Goal: Task Accomplishment & Management: Manage account settings

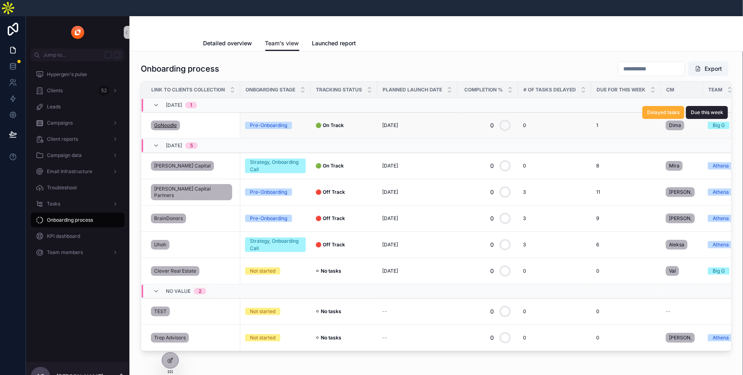
click at [166, 122] on span "GoNoodle" at bounding box center [165, 125] width 23 height 6
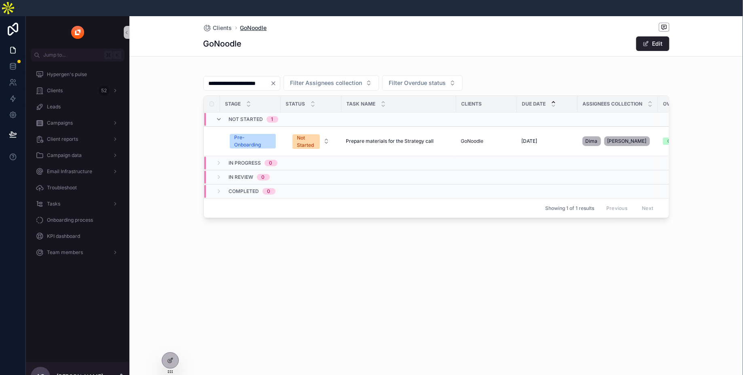
click at [256, 24] on span "GoNoodle" at bounding box center [253, 28] width 27 height 8
click at [656, 36] on button "Edit" at bounding box center [652, 43] width 33 height 15
click at [218, 24] on span "Clients" at bounding box center [222, 28] width 19 height 8
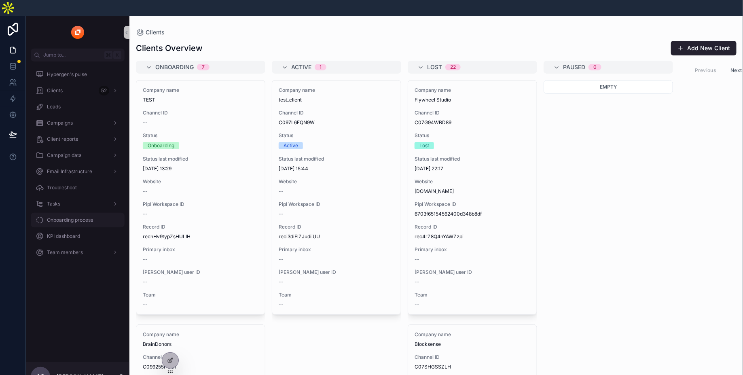
click at [77, 213] on link "Onboarding process" at bounding box center [78, 220] width 94 height 15
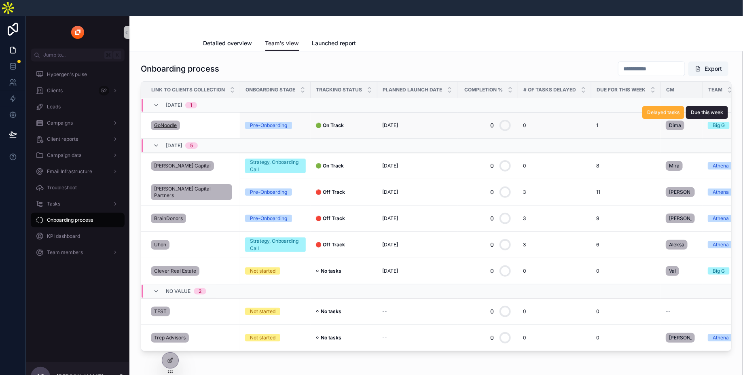
click at [164, 122] on span "GoNoodle" at bounding box center [165, 125] width 23 height 6
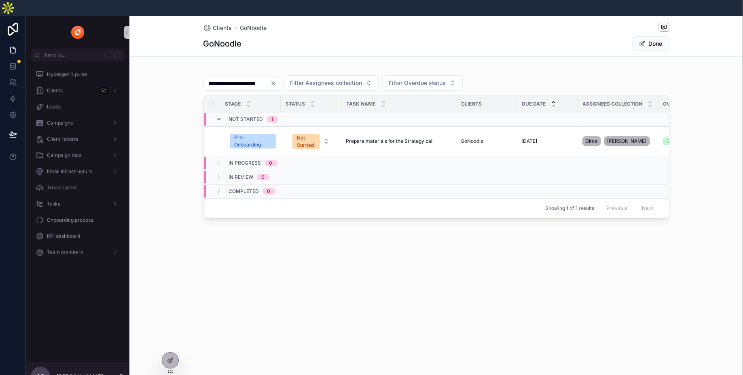
click at [277, 80] on icon "Clear" at bounding box center [273, 83] width 6 height 6
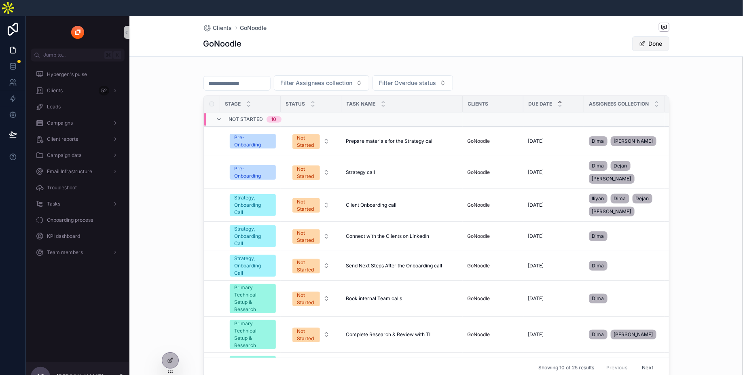
click at [663, 36] on button "Done" at bounding box center [650, 43] width 37 height 15
click at [663, 36] on button "Edit" at bounding box center [652, 43] width 33 height 15
click at [238, 38] on h1 "GoNoodle" at bounding box center [222, 43] width 38 height 11
click at [73, 217] on span "Onboarding process" at bounding box center [70, 220] width 46 height 6
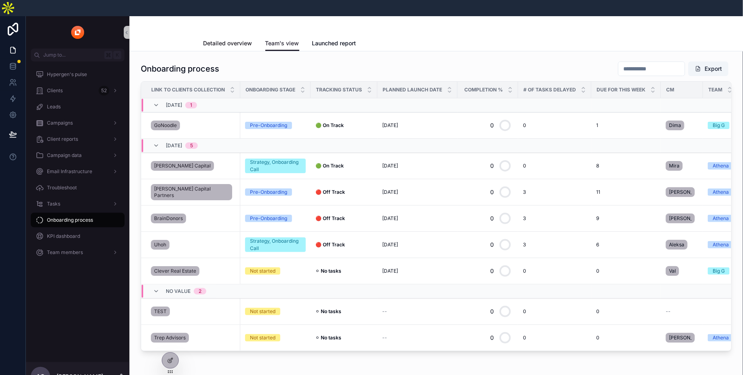
click at [225, 39] on span "Detailed overview" at bounding box center [227, 43] width 49 height 8
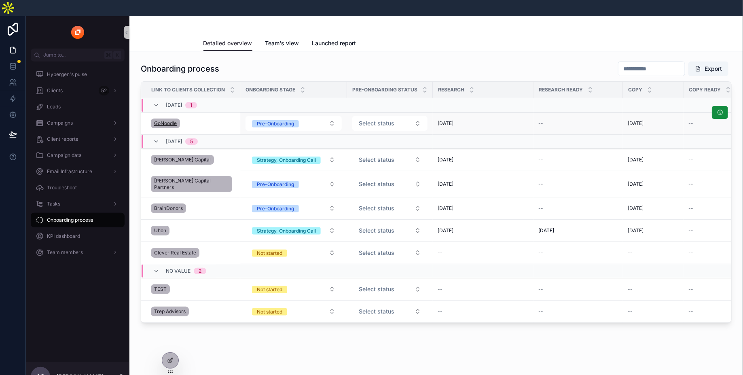
click at [164, 120] on span "GoNoodle" at bounding box center [165, 123] width 23 height 6
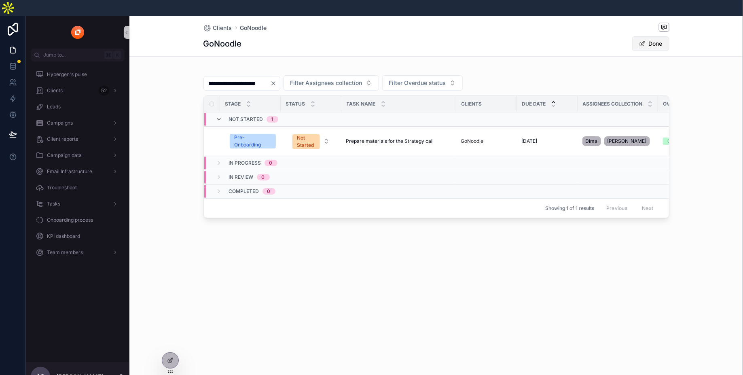
click at [659, 36] on button "Done" at bounding box center [650, 43] width 37 height 15
click at [72, 217] on span "Onboarding process" at bounding box center [70, 220] width 46 height 6
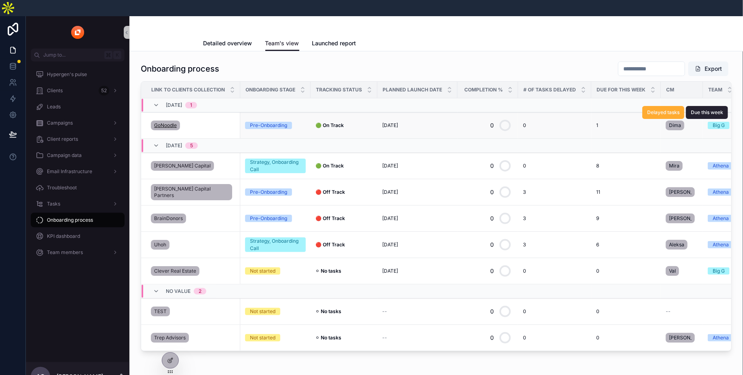
click at [170, 122] on span "GoNoodle" at bounding box center [165, 125] width 23 height 6
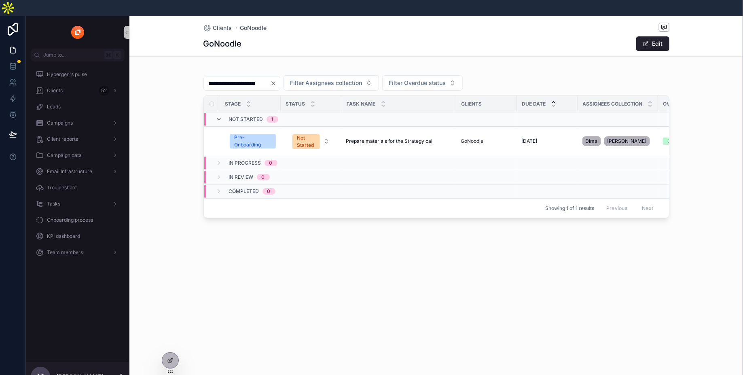
click at [227, 38] on h1 "GoNoodle" at bounding box center [222, 43] width 38 height 11
click at [657, 36] on button "Edit" at bounding box center [652, 43] width 33 height 15
click at [79, 84] on div "Clients 52" at bounding box center [78, 90] width 84 height 13
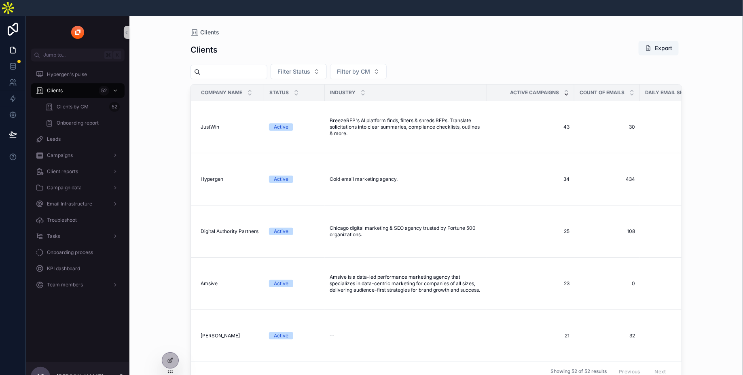
click at [242, 65] on div "scrollable content" at bounding box center [229, 72] width 77 height 15
click at [242, 66] on input "scrollable content" at bounding box center [234, 71] width 66 height 11
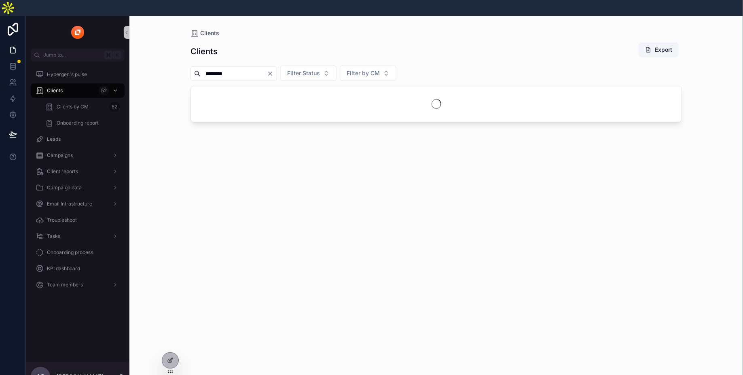
type input "********"
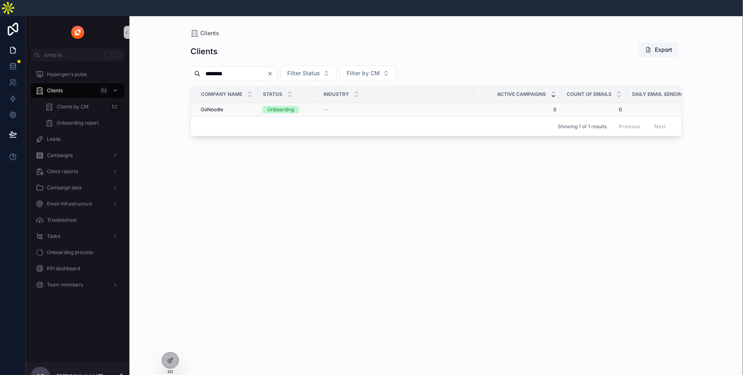
click at [219, 106] on span "GoNoodle" at bounding box center [212, 109] width 23 height 6
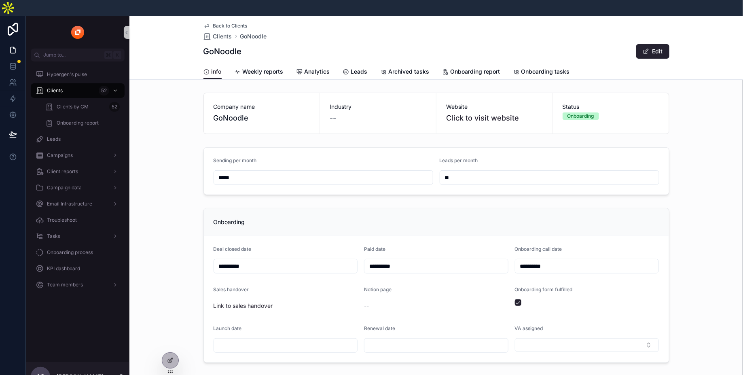
click at [584, 261] on input "**********" at bounding box center [587, 266] width 144 height 11
click at [547, 193] on button "11" at bounding box center [543, 193] width 15 height 15
type input "**********"
click at [490, 208] on div "Onboarding" at bounding box center [436, 222] width 465 height 28
click at [83, 249] on span "Onboarding process" at bounding box center [70, 252] width 46 height 6
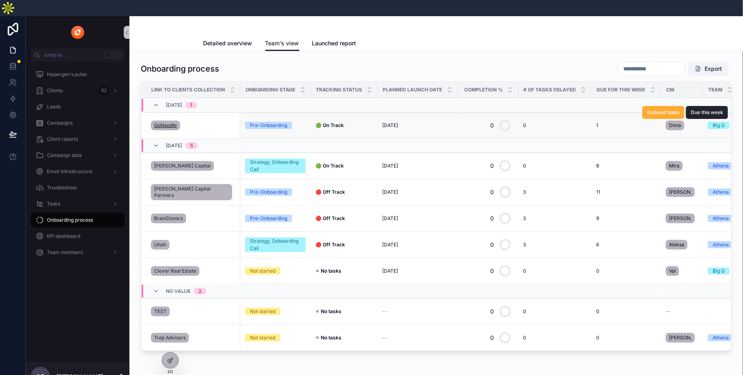
click at [161, 122] on span "GoNoodle" at bounding box center [165, 125] width 23 height 6
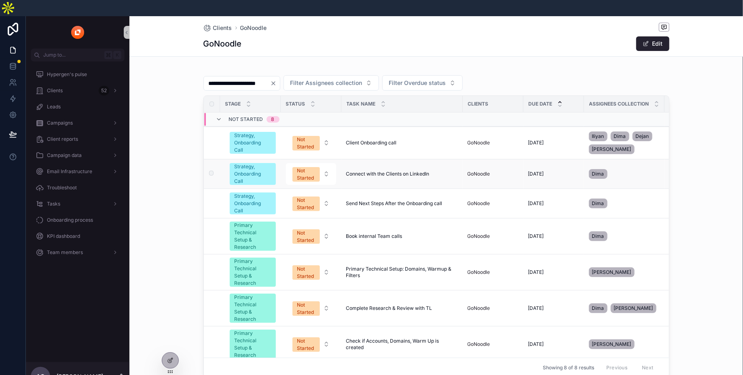
scroll to position [7, 0]
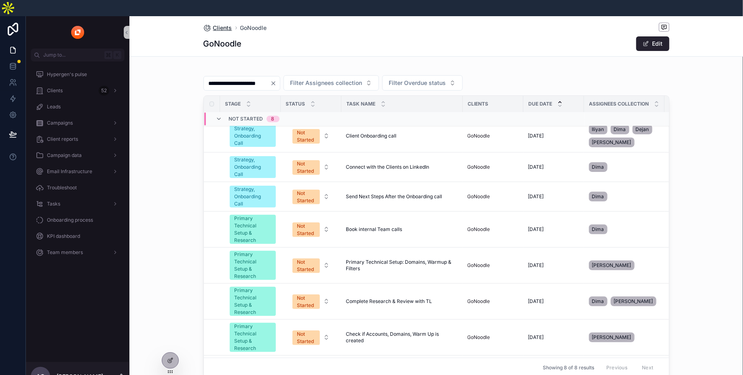
click at [228, 24] on span "Clients" at bounding box center [222, 28] width 19 height 8
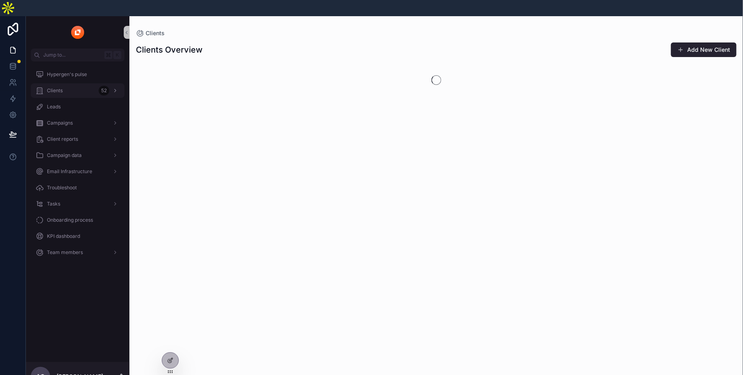
click at [69, 84] on div "Clients 52" at bounding box center [78, 90] width 84 height 13
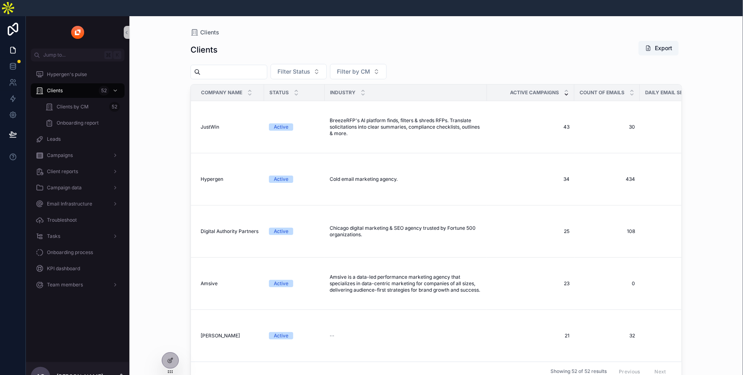
click at [239, 66] on input "scrollable content" at bounding box center [234, 71] width 66 height 11
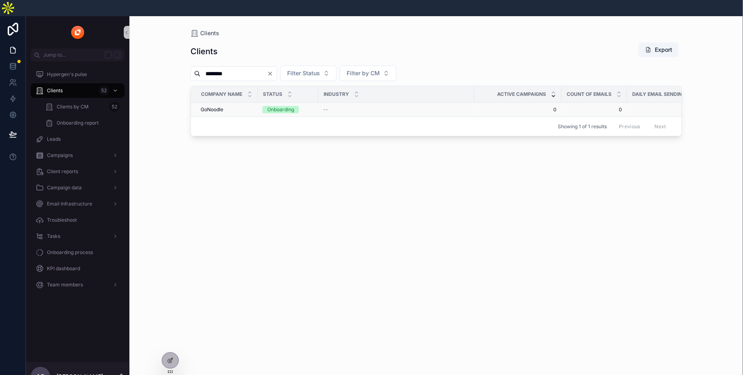
type input "********"
click at [216, 106] on span "GoNoodle" at bounding box center [212, 109] width 23 height 6
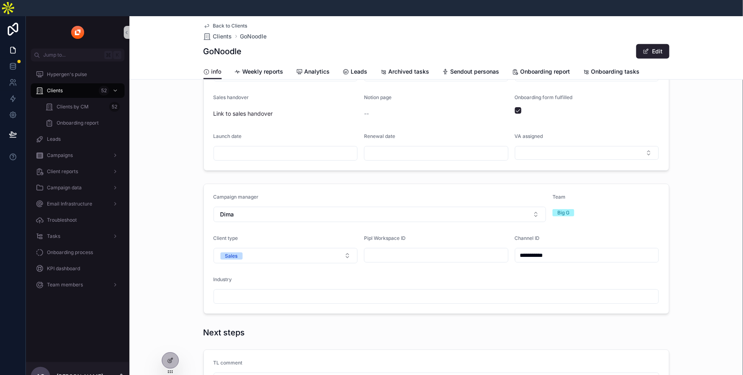
scroll to position [97, 0]
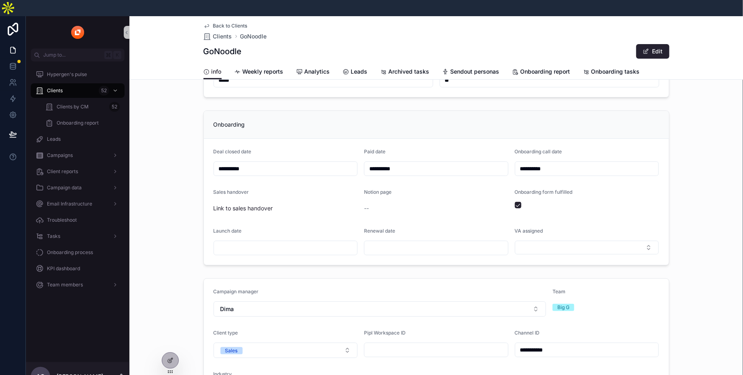
click at [564, 344] on input "**********" at bounding box center [587, 349] width 144 height 11
click at [665, 295] on form "**********" at bounding box center [436, 343] width 465 height 129
click at [78, 84] on div "Clients 52" at bounding box center [78, 90] width 84 height 13
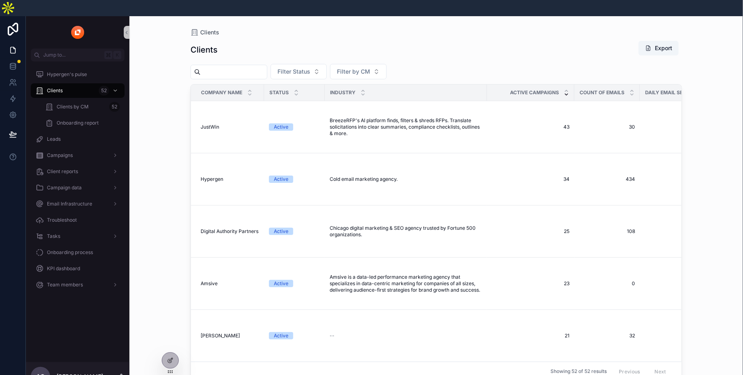
click at [250, 66] on input "scrollable content" at bounding box center [234, 71] width 66 height 11
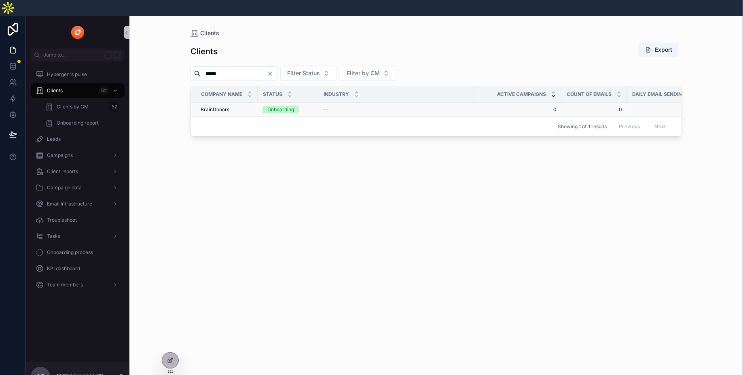
type input "*****"
click at [219, 106] on span "BrainDonors" at bounding box center [215, 109] width 29 height 6
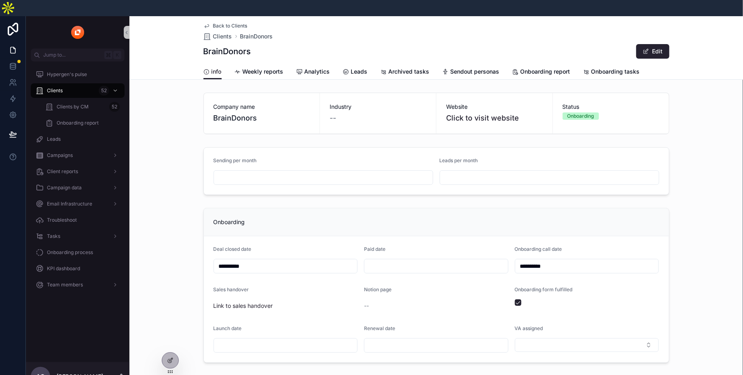
scroll to position [120, 0]
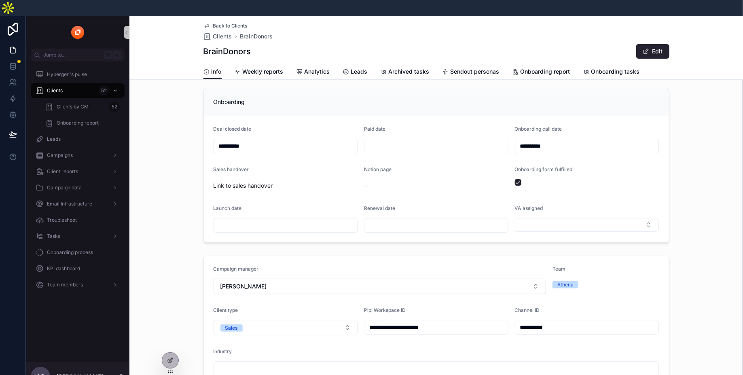
click at [553, 322] on input "**********" at bounding box center [587, 327] width 144 height 11
click at [714, 85] on div "**********" at bounding box center [436, 165] width 614 height 161
click at [226, 23] on span "Back to Clients" at bounding box center [230, 26] width 34 height 6
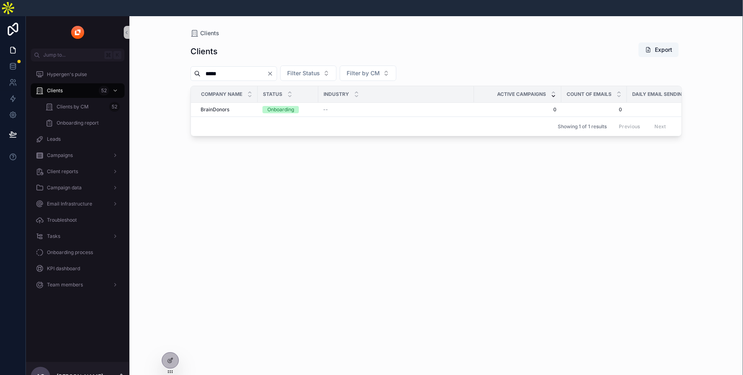
click at [229, 68] on input "*****" at bounding box center [234, 73] width 66 height 11
type input "********"
click at [217, 106] on span "GoNoodle" at bounding box center [212, 109] width 23 height 6
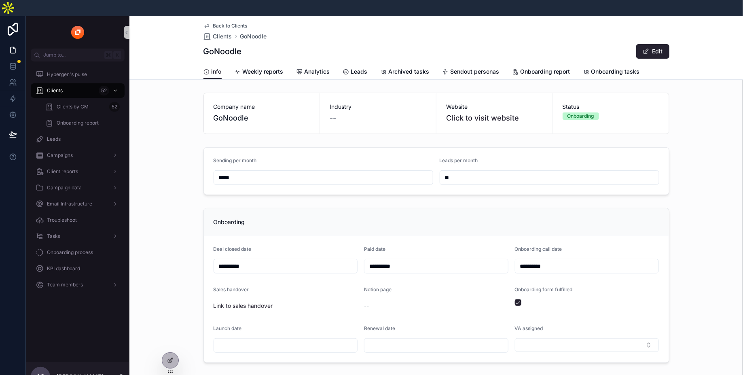
click at [367, 302] on span "--" at bounding box center [366, 306] width 5 height 8
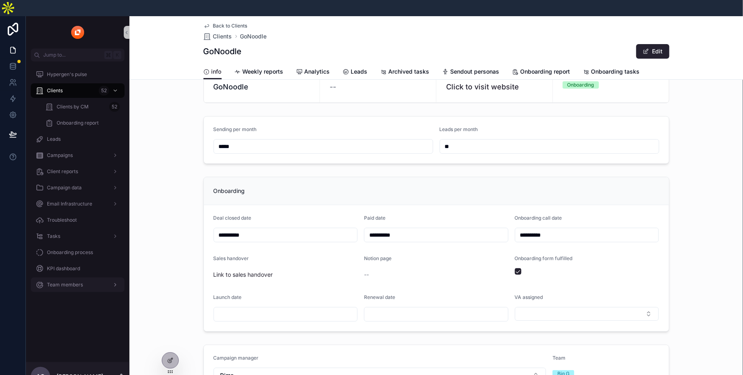
click at [78, 282] on span "Team members" at bounding box center [65, 285] width 36 height 6
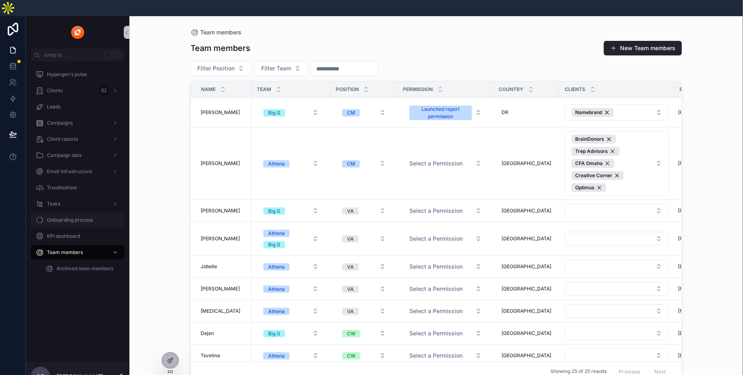
click at [74, 214] on div "Onboarding process" at bounding box center [78, 220] width 84 height 13
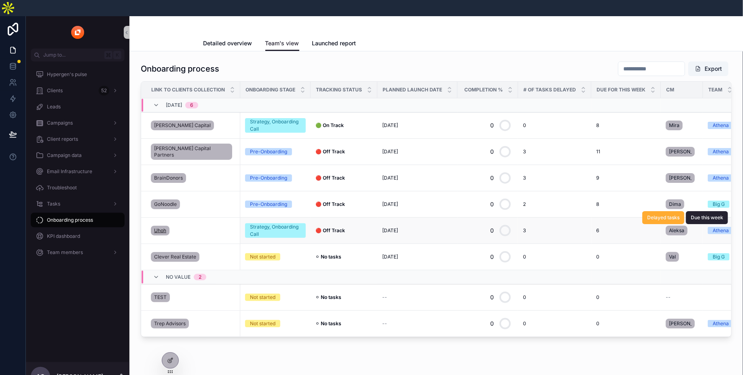
click at [160, 227] on span "Uhoh" at bounding box center [160, 230] width 12 height 6
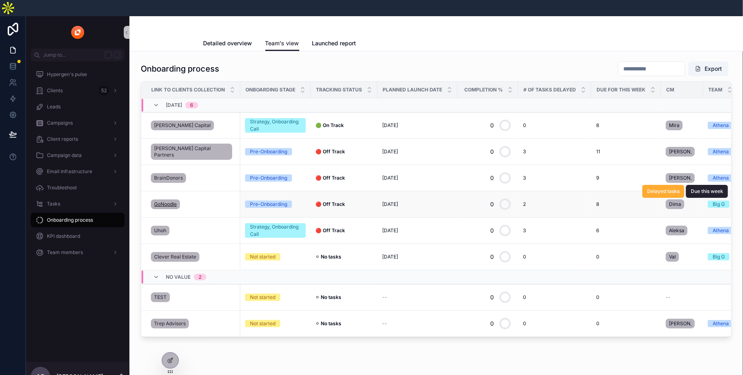
click at [174, 201] on span "GoNoodle" at bounding box center [165, 204] width 23 height 6
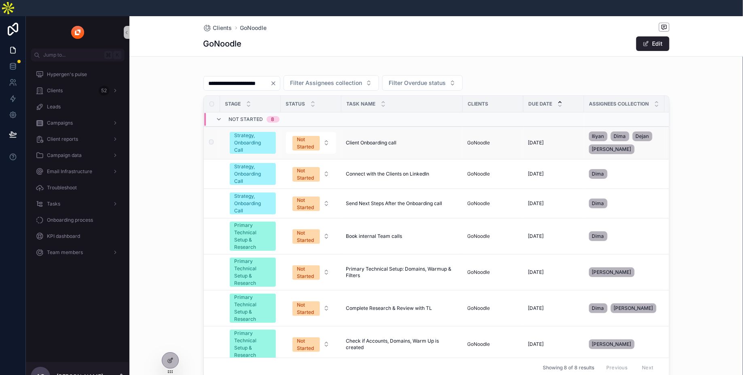
scroll to position [80, 0]
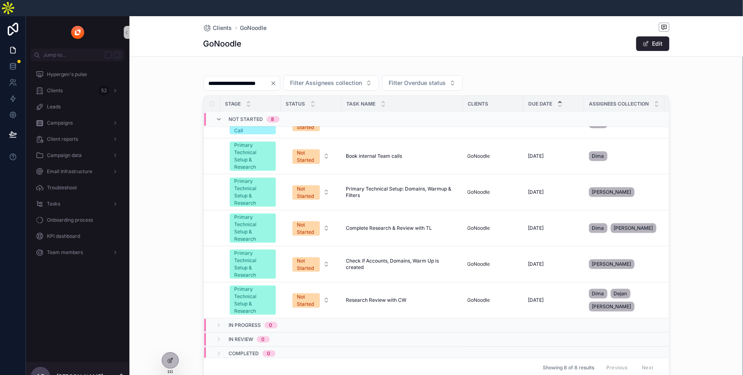
click at [230, 319] on div "In Progress 0" at bounding box center [253, 325] width 49 height 13
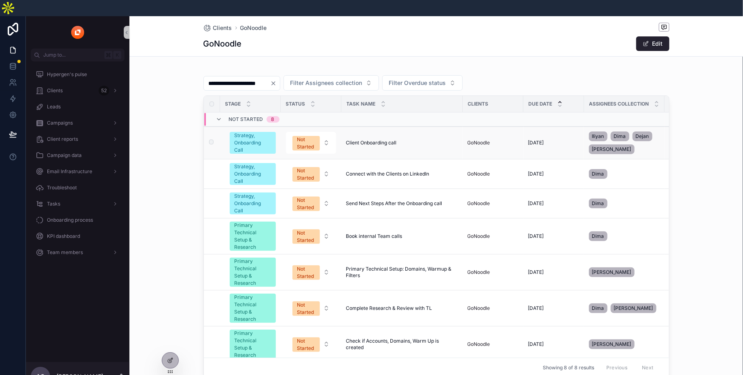
scroll to position [74, 0]
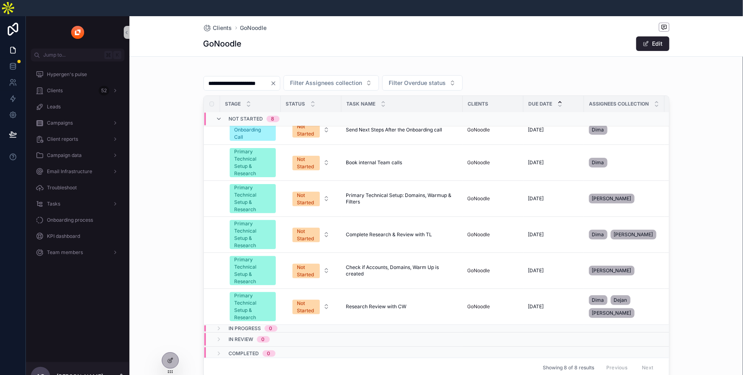
click at [236, 347] on div "Completed 0" at bounding box center [252, 353] width 47 height 13
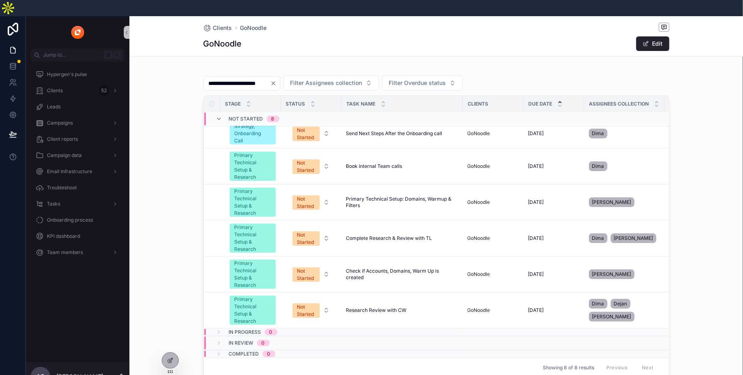
scroll to position [67, 0]
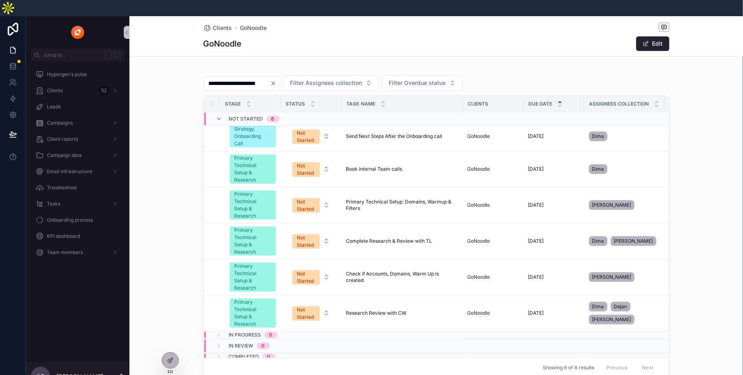
click at [277, 80] on icon "Clear" at bounding box center [273, 83] width 6 height 6
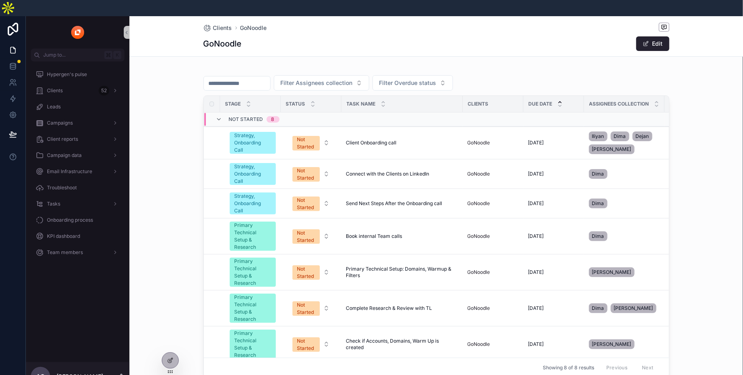
scroll to position [0, 0]
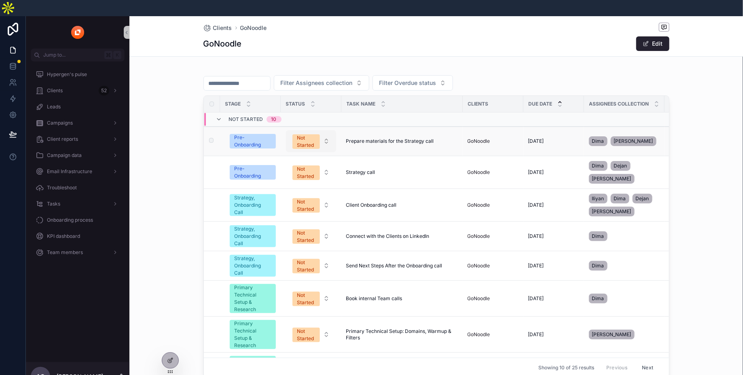
click at [302, 134] on div "Not Started" at bounding box center [306, 141] width 18 height 15
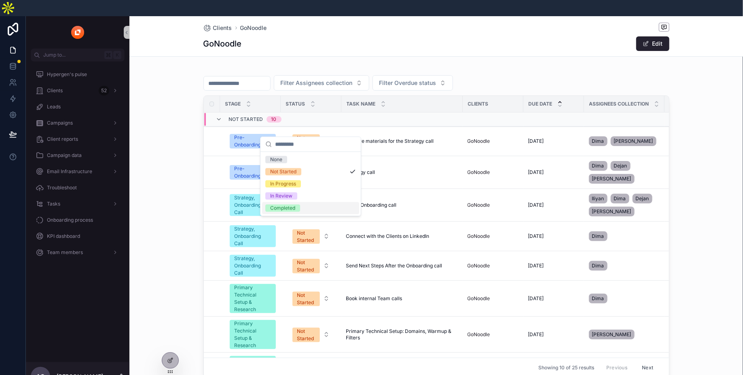
click at [297, 208] on span "Completed" at bounding box center [282, 208] width 35 height 7
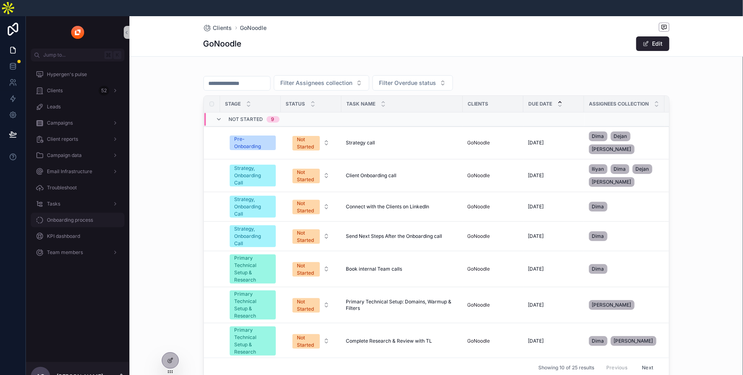
click at [69, 214] on div "Onboarding process" at bounding box center [78, 220] width 84 height 13
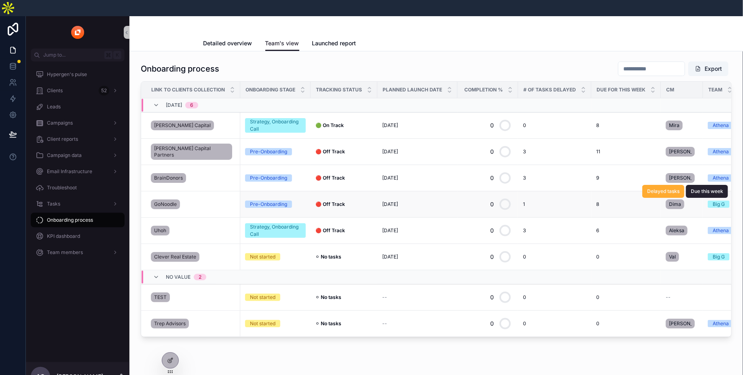
scroll to position [0, 91]
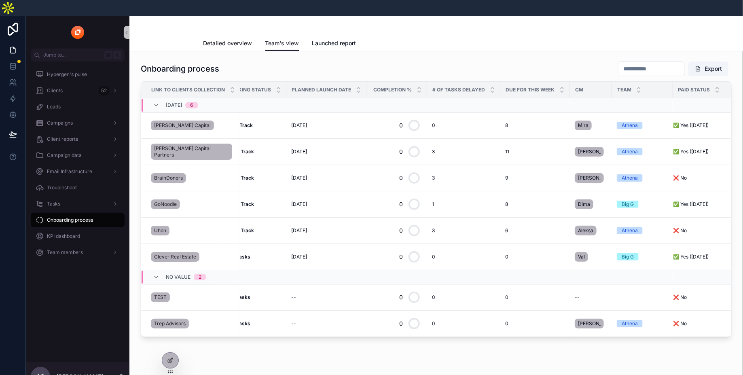
click at [234, 36] on link "Detailed overview" at bounding box center [227, 44] width 49 height 16
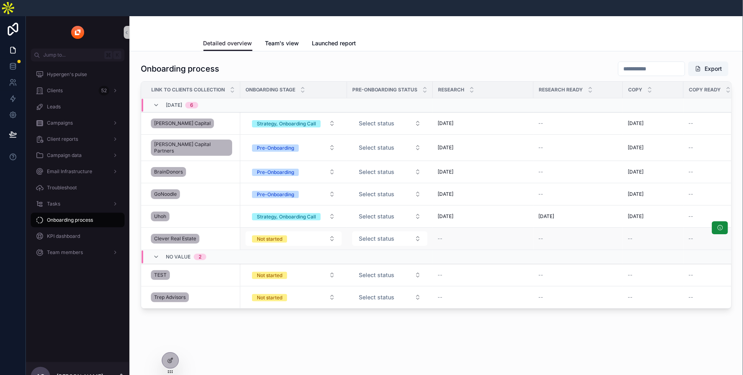
click at [692, 235] on span "--" at bounding box center [691, 238] width 5 height 6
click at [184, 235] on span "Clever Real Estate" at bounding box center [175, 238] width 42 height 6
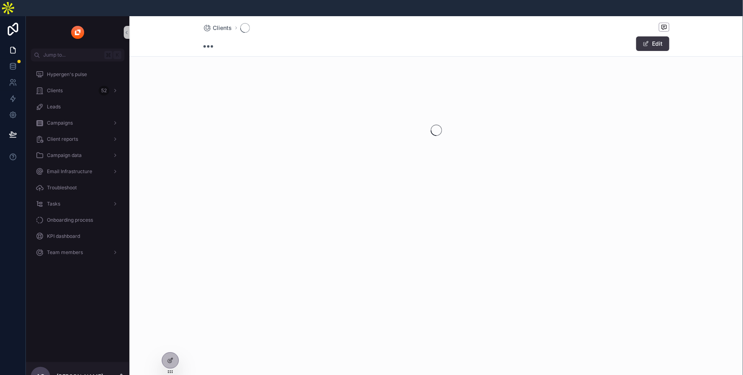
click at [663, 36] on button "Edit" at bounding box center [652, 43] width 33 height 15
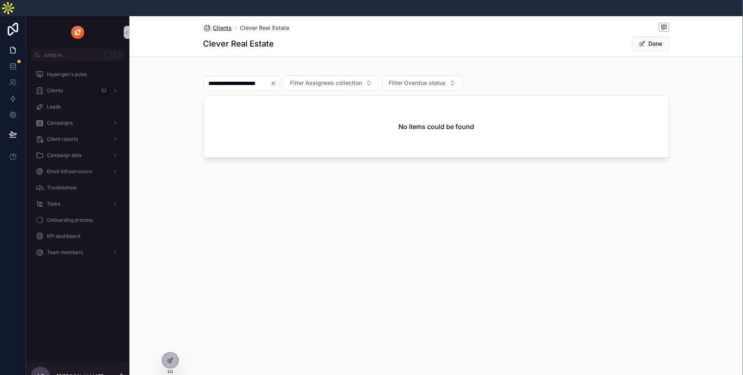
click at [217, 24] on span "Clients" at bounding box center [222, 28] width 19 height 8
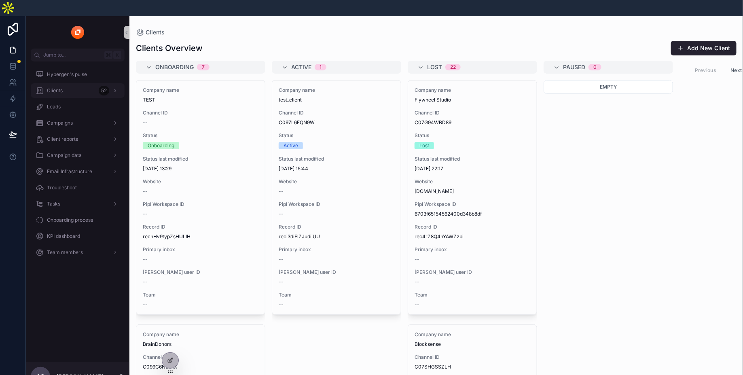
click at [93, 84] on div "Clients 52" at bounding box center [78, 90] width 84 height 13
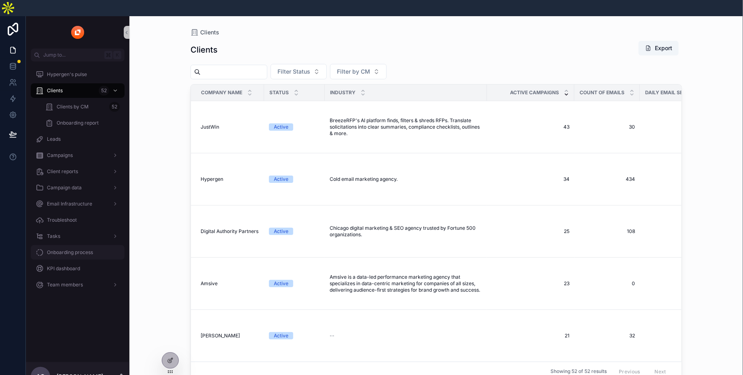
click at [86, 246] on div "Onboarding process" at bounding box center [78, 252] width 84 height 13
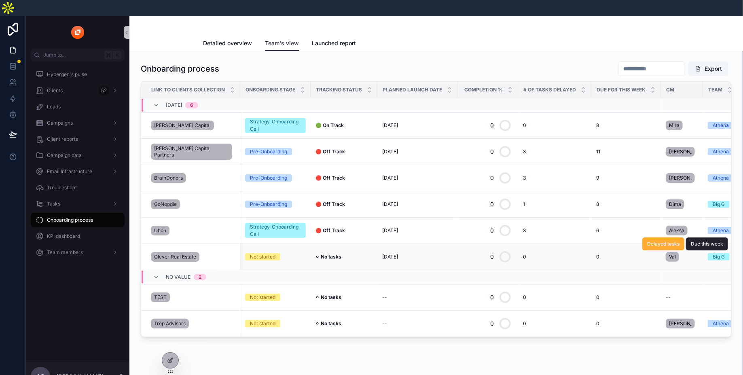
click at [183, 254] on span "Clever Real Estate" at bounding box center [175, 257] width 42 height 6
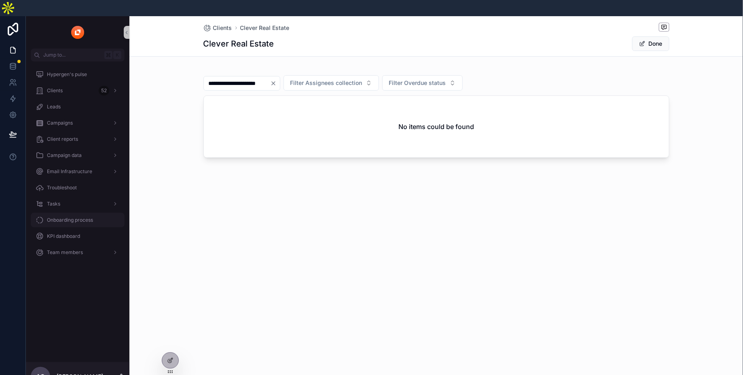
click at [82, 217] on span "Onboarding process" at bounding box center [70, 220] width 46 height 6
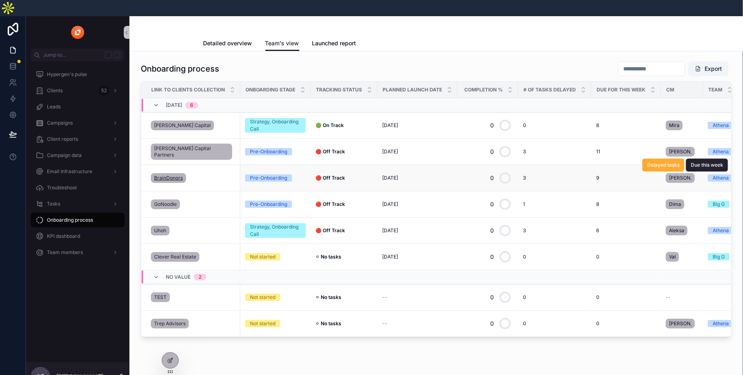
click at [172, 175] on span "BrainDonors" at bounding box center [168, 178] width 29 height 6
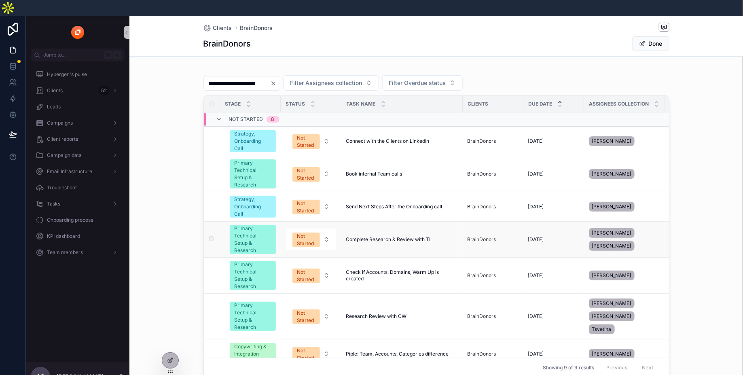
scroll to position [57, 0]
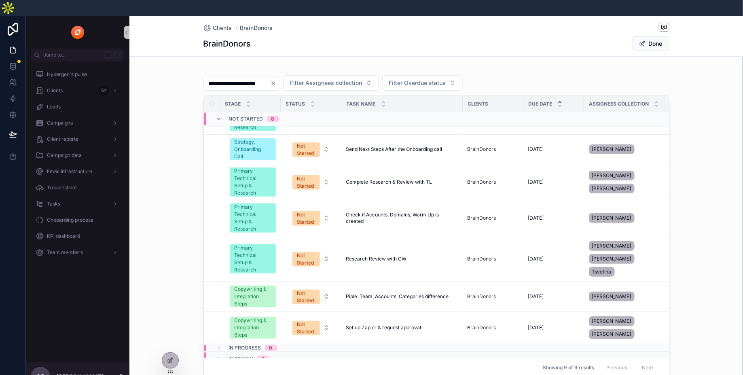
click at [277, 80] on icon "Clear" at bounding box center [273, 83] width 6 height 6
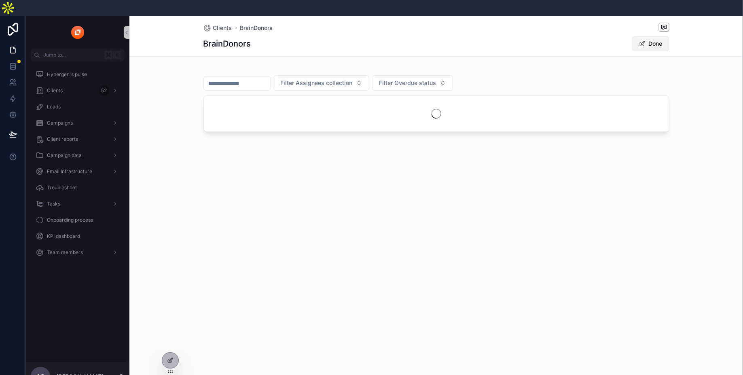
click at [645, 40] on span "scrollable content" at bounding box center [642, 43] width 6 height 6
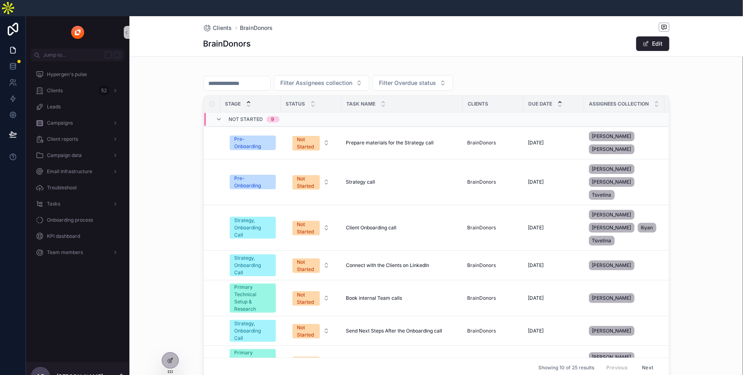
click at [248, 100] on div "scrollable content" at bounding box center [248, 104] width 5 height 9
click at [245, 96] on div "Stage" at bounding box center [250, 103] width 60 height 15
click at [249, 100] on icon "scrollable content" at bounding box center [248, 102] width 5 height 5
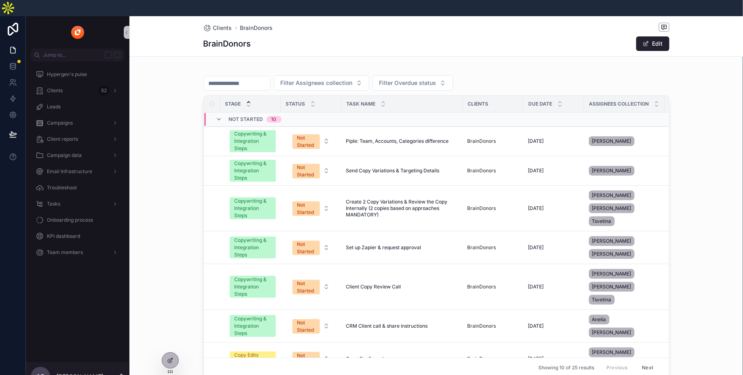
click at [249, 100] on icon "scrollable content" at bounding box center [248, 102] width 5 height 5
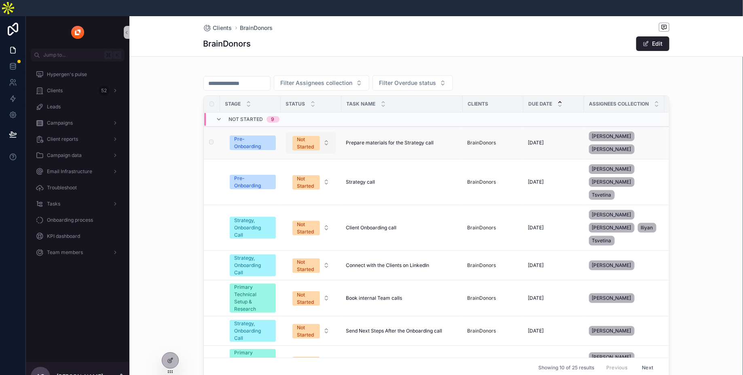
click at [309, 136] on div "Not Started" at bounding box center [306, 143] width 18 height 15
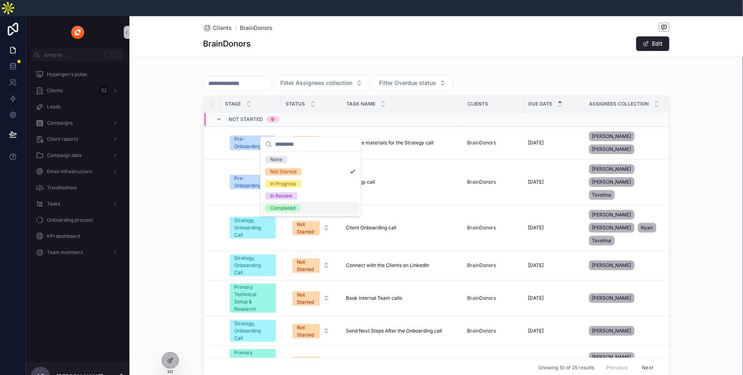
click at [288, 208] on div "Completed" at bounding box center [282, 208] width 25 height 7
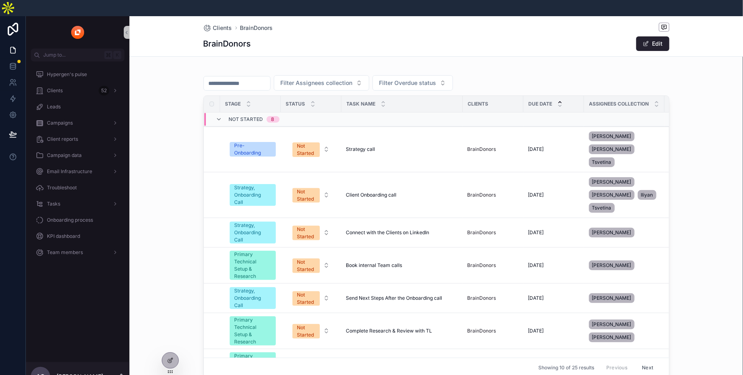
click at [311, 142] on div "Not Started" at bounding box center [306, 149] width 18 height 15
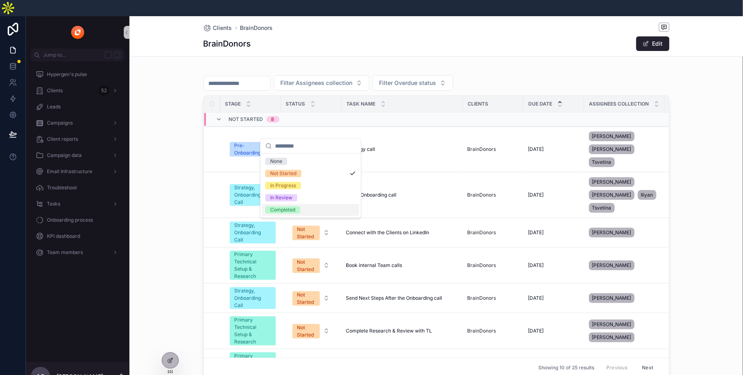
click at [290, 210] on div "Completed" at bounding box center [282, 209] width 25 height 7
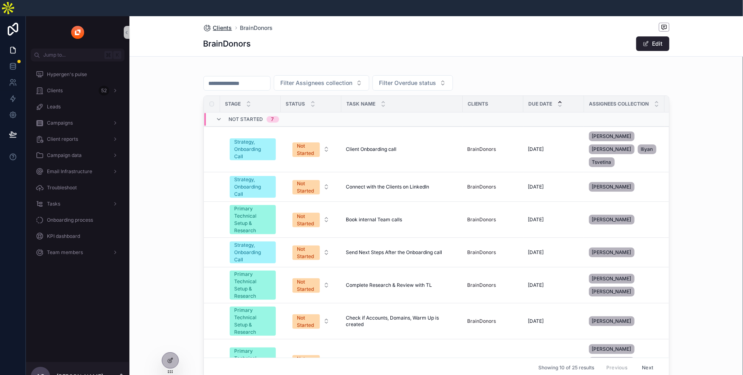
click at [222, 24] on span "Clients" at bounding box center [222, 28] width 19 height 8
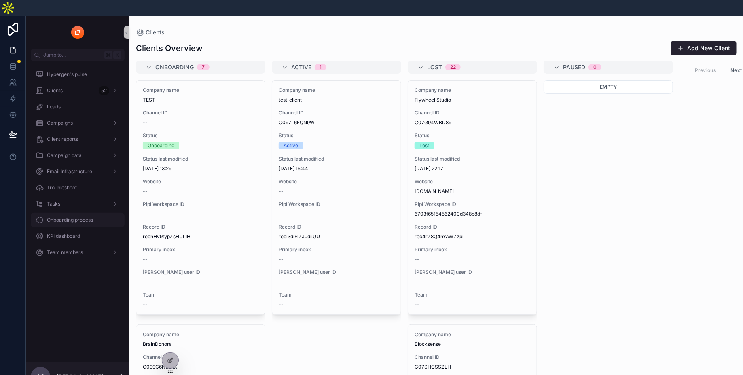
click at [77, 213] on link "Onboarding process" at bounding box center [78, 220] width 94 height 15
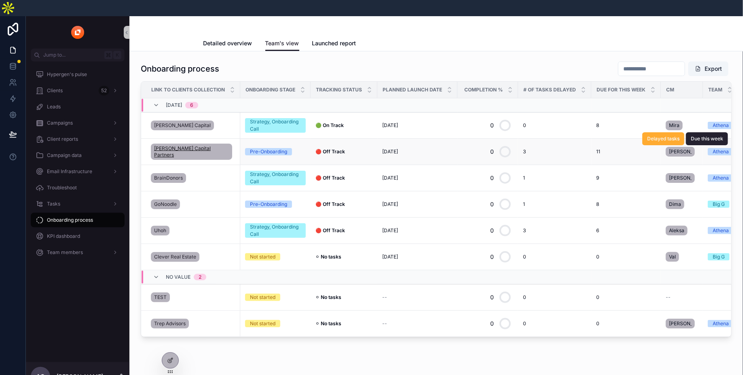
click at [191, 145] on span "[PERSON_NAME] Capital Partners" at bounding box center [191, 151] width 75 height 13
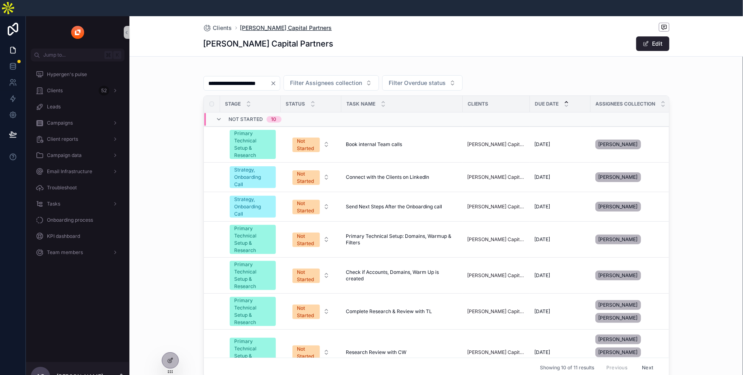
click at [262, 24] on span "[PERSON_NAME] Capital Partners" at bounding box center [286, 28] width 92 height 8
click at [78, 52] on span "Jump to..." at bounding box center [72, 55] width 58 height 6
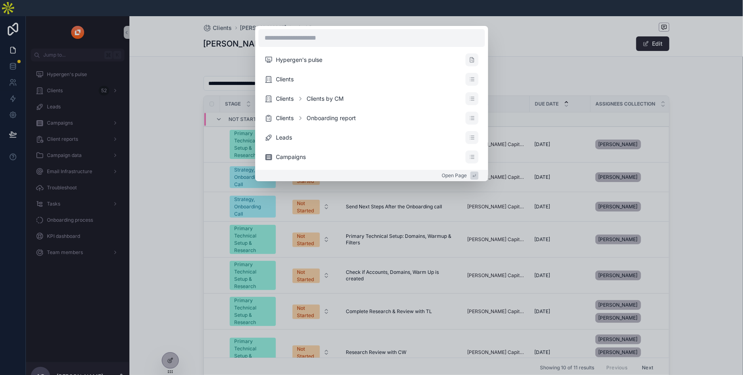
click at [72, 66] on div "Hypergen's pulse Clients Clients Clients by CM Clients Onboarding report Leads …" at bounding box center [371, 187] width 743 height 375
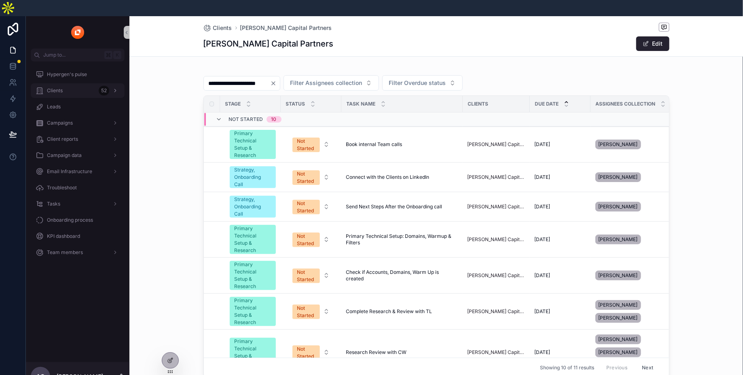
click at [72, 84] on div "Clients 52" at bounding box center [78, 90] width 84 height 13
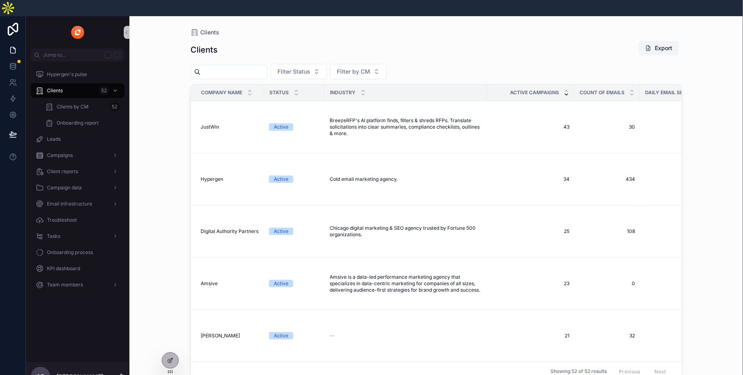
click at [228, 66] on input "scrollable content" at bounding box center [234, 71] width 66 height 11
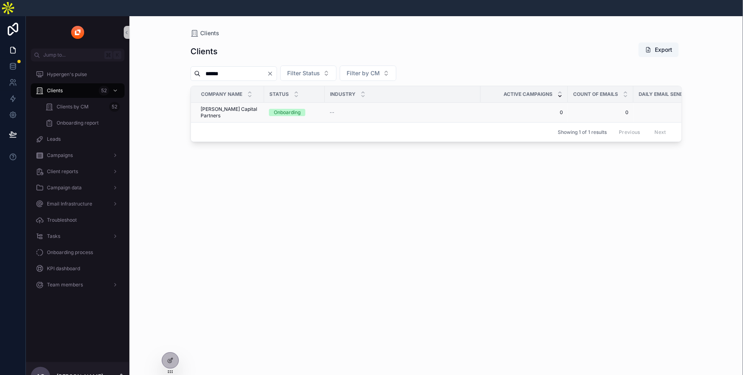
type input "******"
click at [269, 109] on span "Onboarding" at bounding box center [287, 112] width 36 height 7
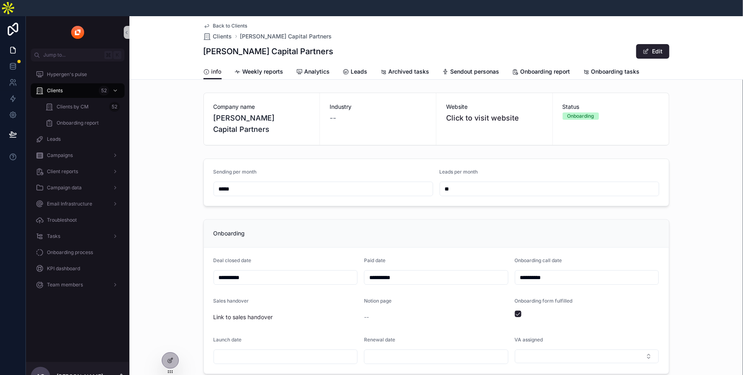
click at [554, 272] on input "**********" at bounding box center [587, 277] width 144 height 11
click at [711, 219] on div "**********" at bounding box center [436, 296] width 614 height 161
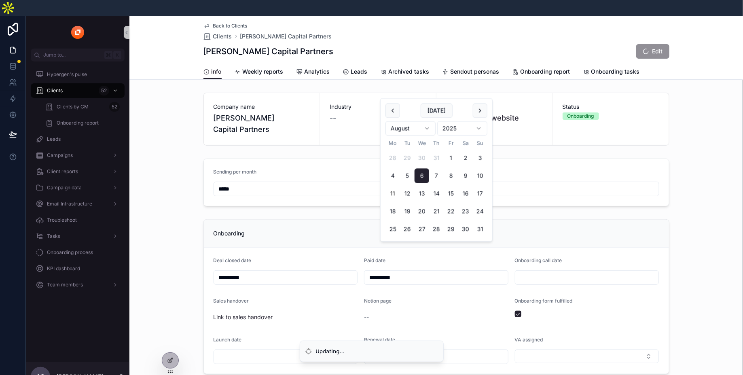
click at [421, 272] on input "**********" at bounding box center [436, 277] width 144 height 11
click at [335, 220] on div "Onboarding" at bounding box center [436, 234] width 465 height 28
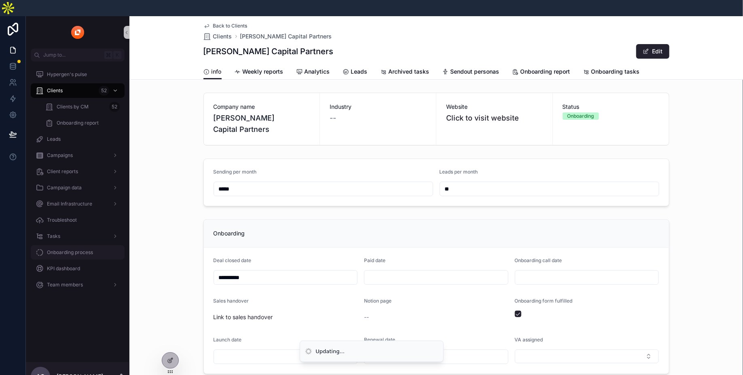
click at [73, 246] on div "Onboarding process" at bounding box center [78, 252] width 84 height 13
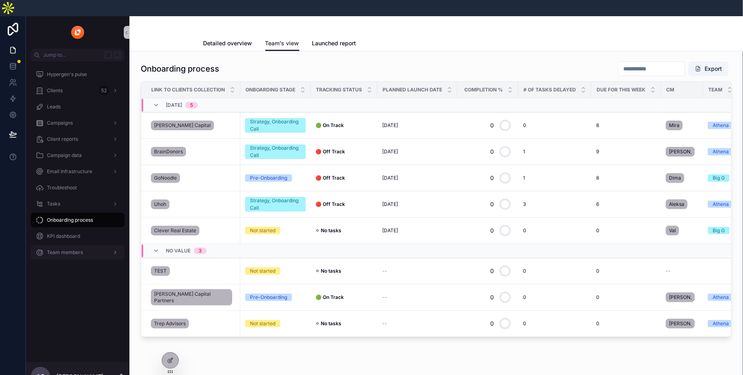
click at [87, 246] on div "Team members" at bounding box center [78, 252] width 84 height 13
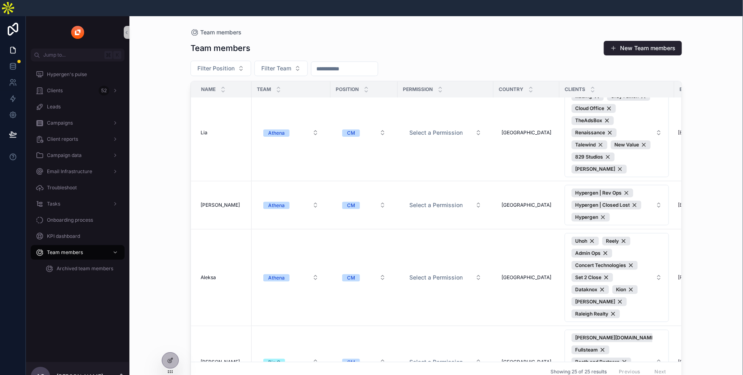
scroll to position [868, 0]
click at [452, 270] on button "Select a Permission" at bounding box center [445, 277] width 85 height 15
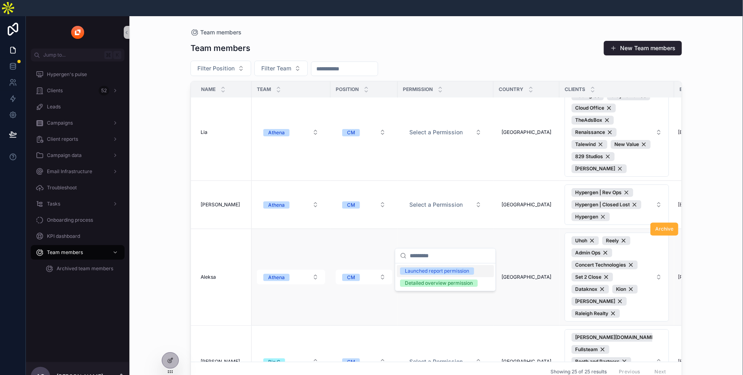
click at [452, 270] on button "Select a Permission" at bounding box center [445, 277] width 85 height 15
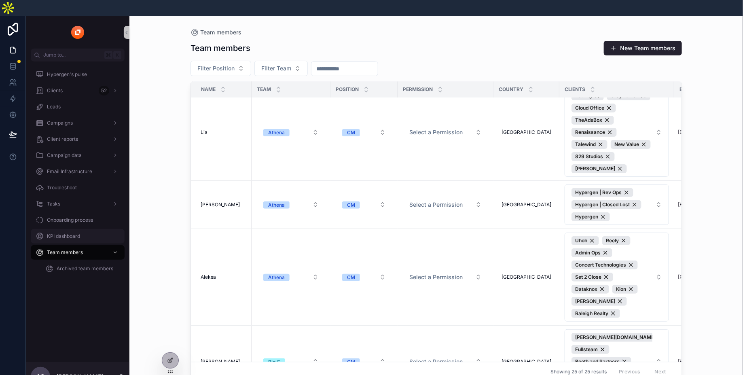
click at [71, 230] on div "KPI dashboard" at bounding box center [78, 236] width 84 height 13
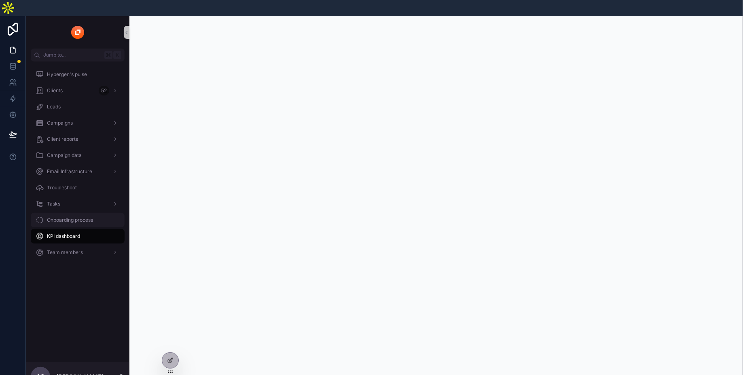
click at [77, 217] on span "Onboarding process" at bounding box center [70, 220] width 46 height 6
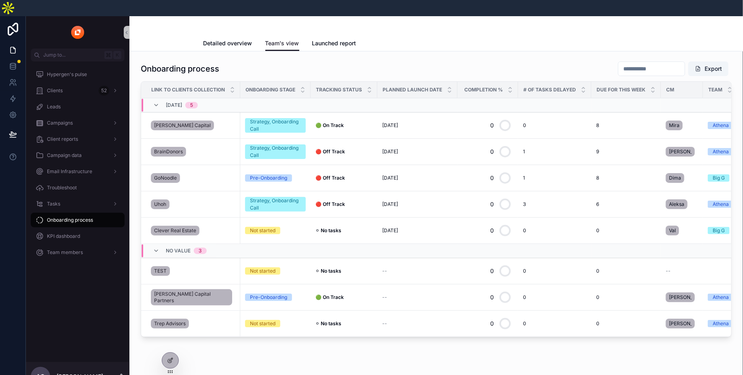
click at [330, 17] on div "scrollable content" at bounding box center [436, 25] width 466 height 19
click at [314, 99] on div "[DATE] 5" at bounding box center [259, 105] width 235 height 13
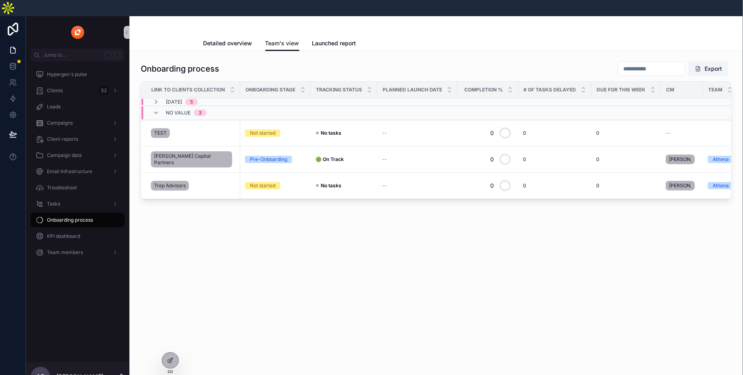
click at [314, 99] on div "[DATE] 5" at bounding box center [259, 102] width 235 height 6
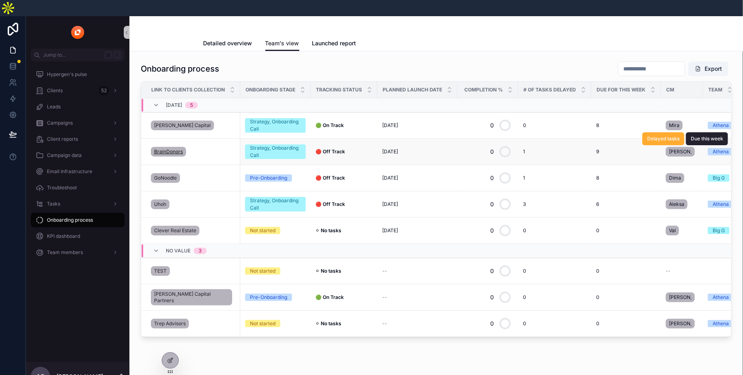
click at [173, 148] on span "BrainDonors" at bounding box center [168, 151] width 29 height 6
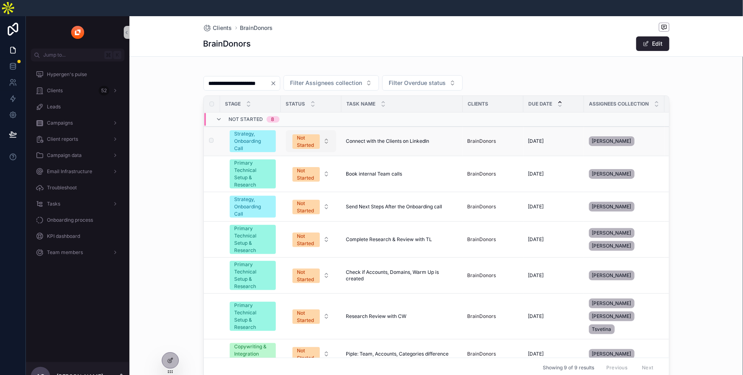
click at [315, 134] on span "Not Started" at bounding box center [306, 141] width 28 height 15
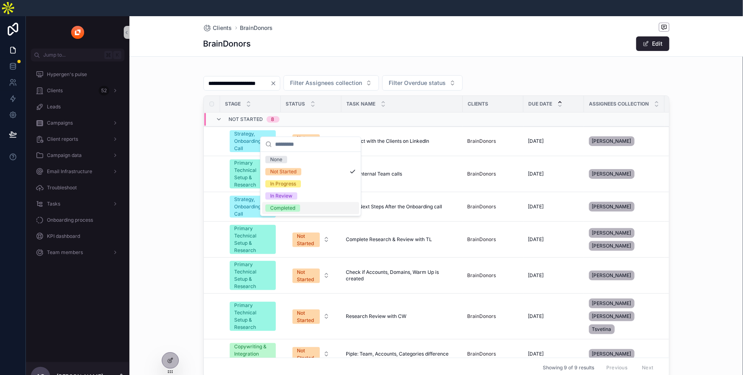
click at [286, 207] on div "Completed" at bounding box center [282, 208] width 25 height 7
